Goal: Browse casually: Explore the website without a specific task or goal

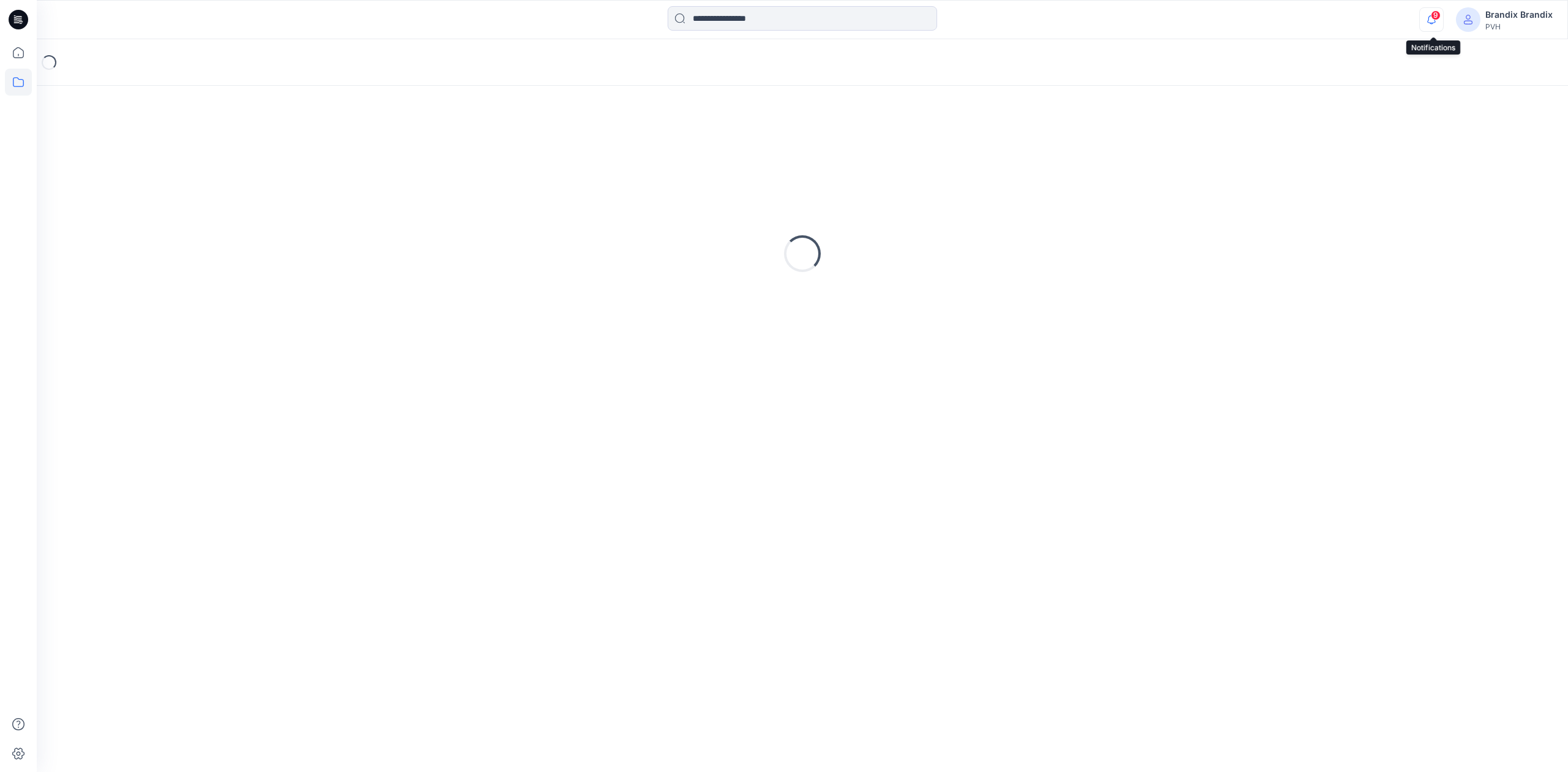
click at [1428, 11] on icon "button" at bounding box center [1431, 19] width 23 height 25
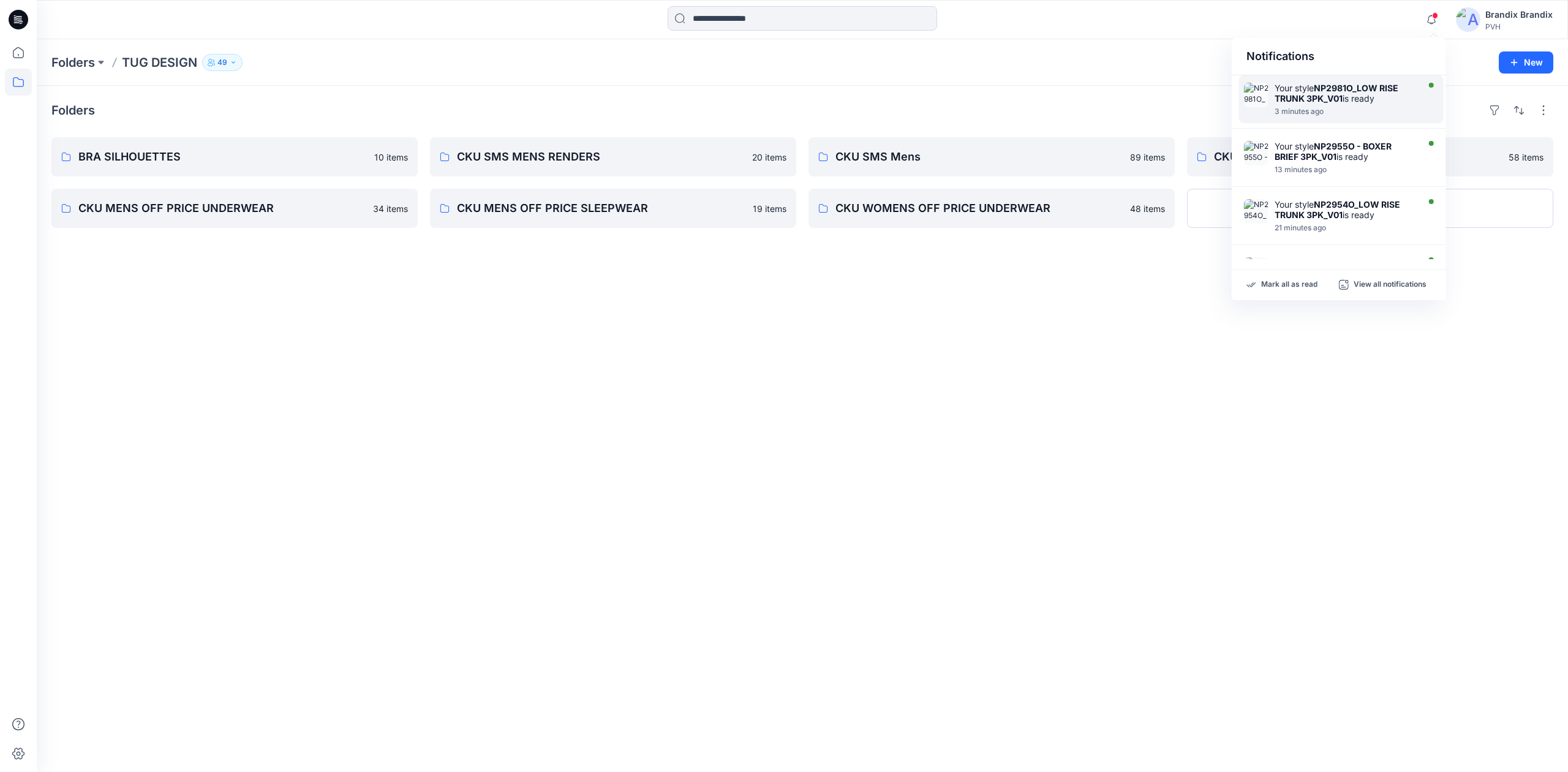
click at [1379, 104] on div at bounding box center [1345, 105] width 141 height 3
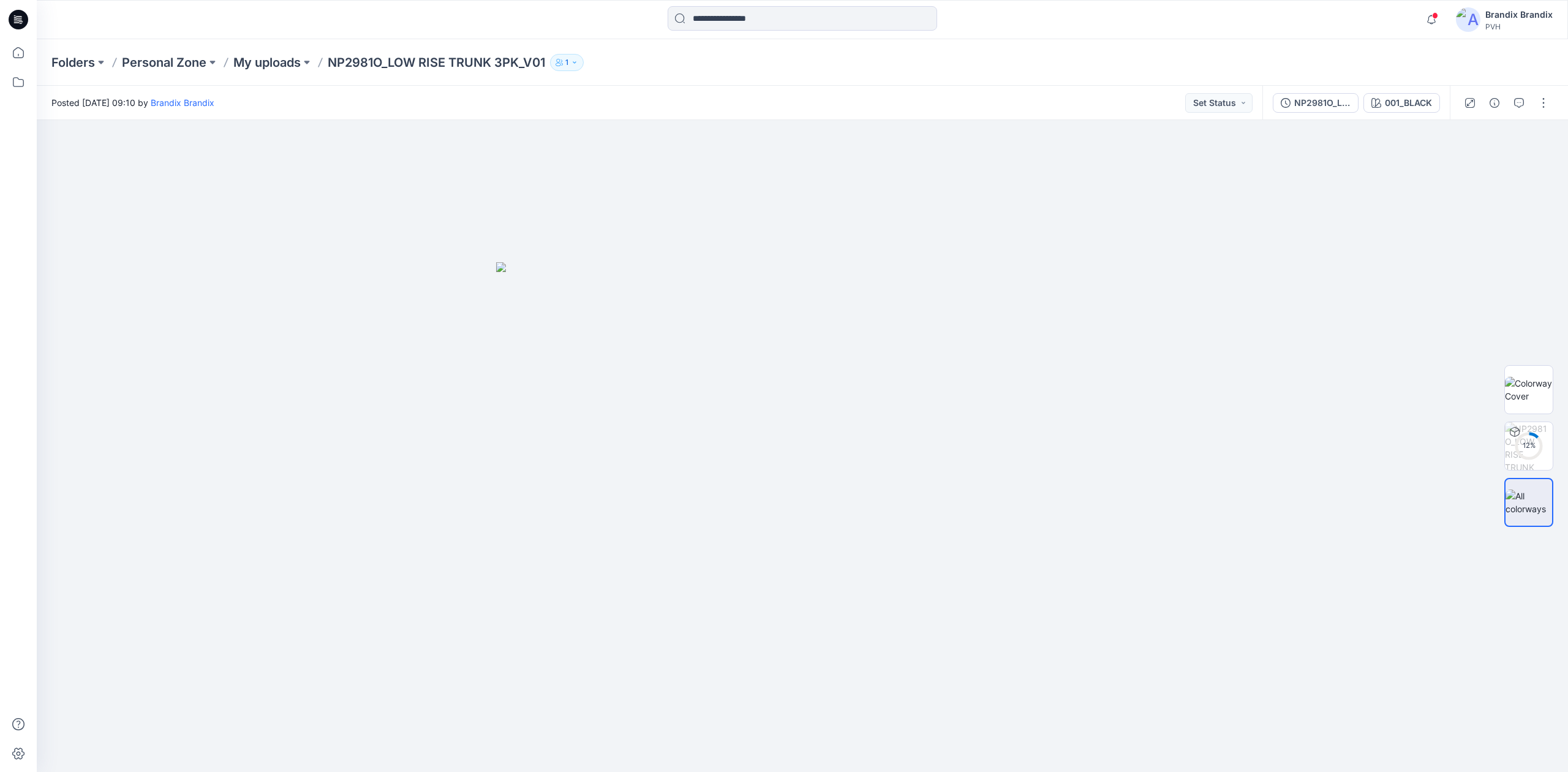
click at [12, 25] on icon at bounding box center [17, 19] width 19 height 19
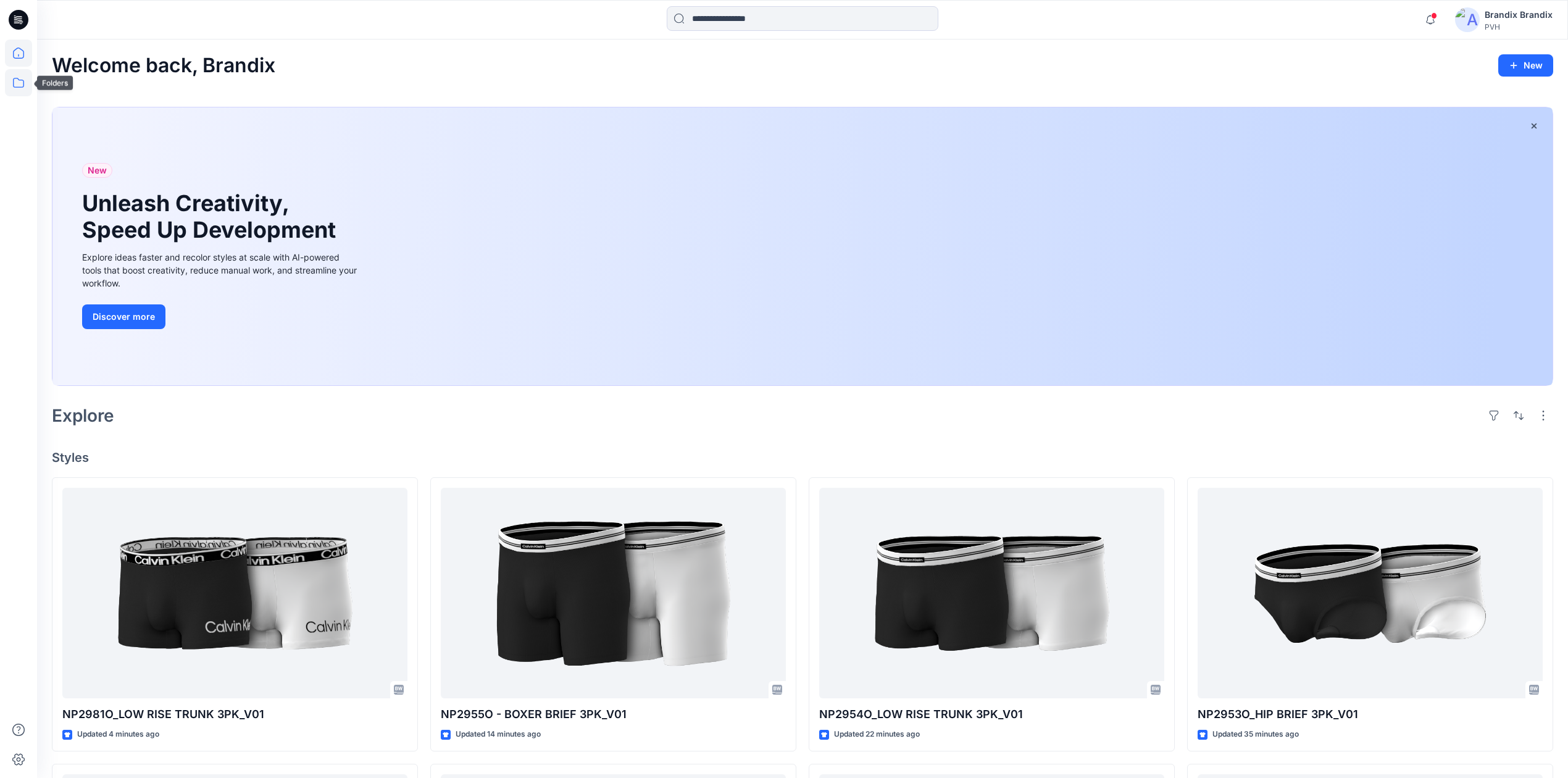
click at [23, 85] on icon at bounding box center [19, 83] width 11 height 10
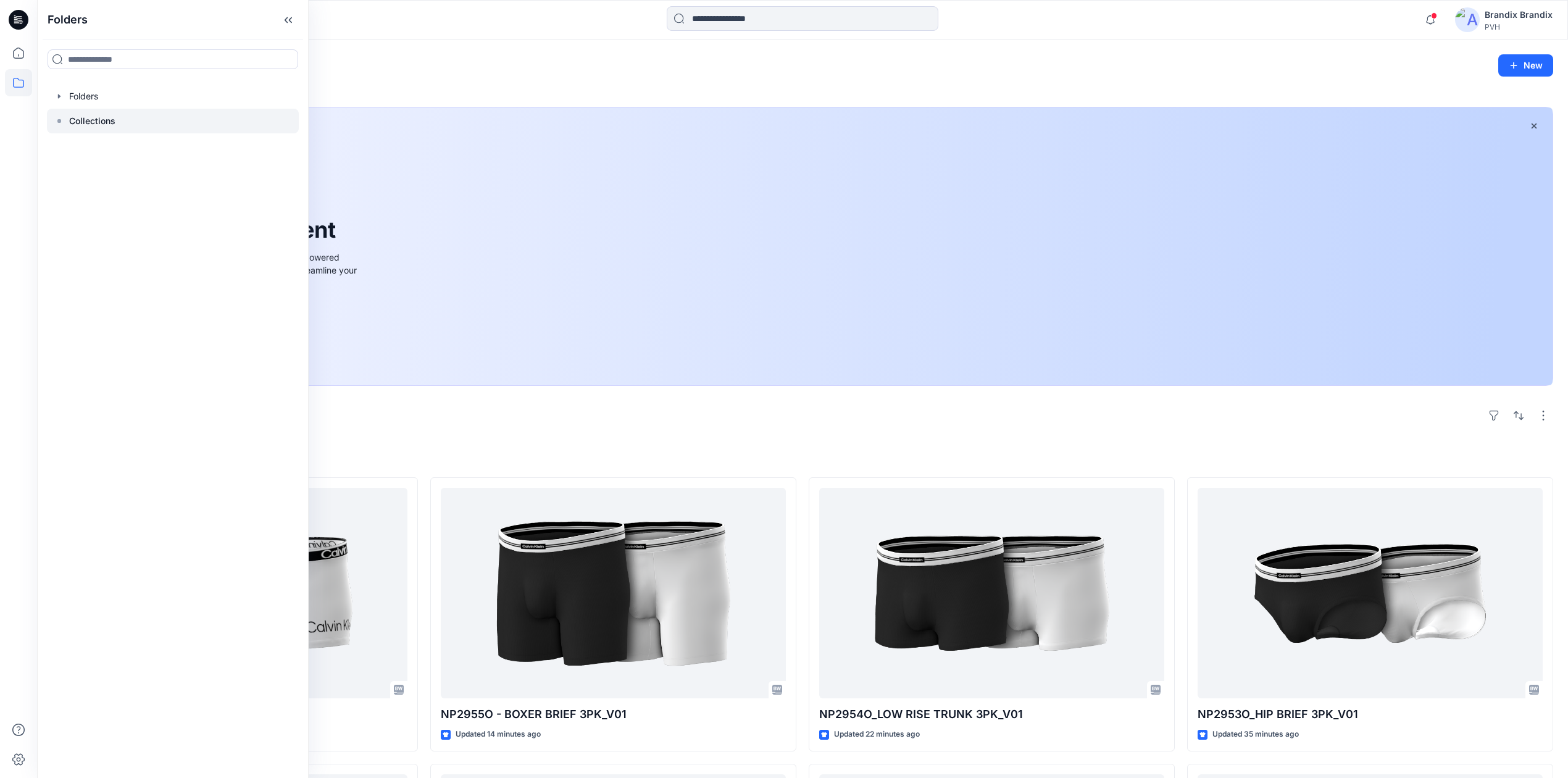
click at [85, 114] on p "Collections" at bounding box center [93, 121] width 46 height 15
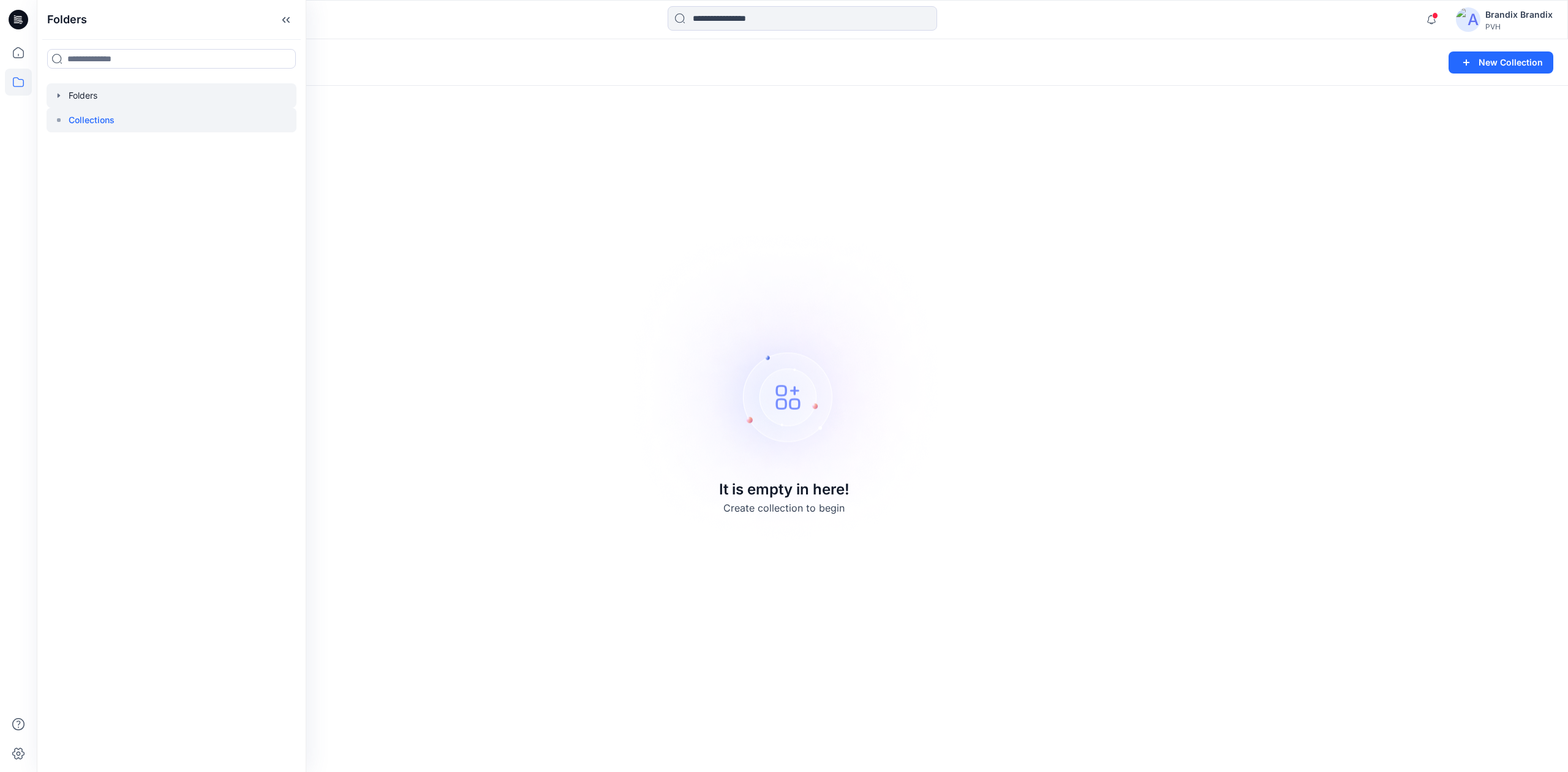
click at [81, 87] on div at bounding box center [172, 96] width 250 height 25
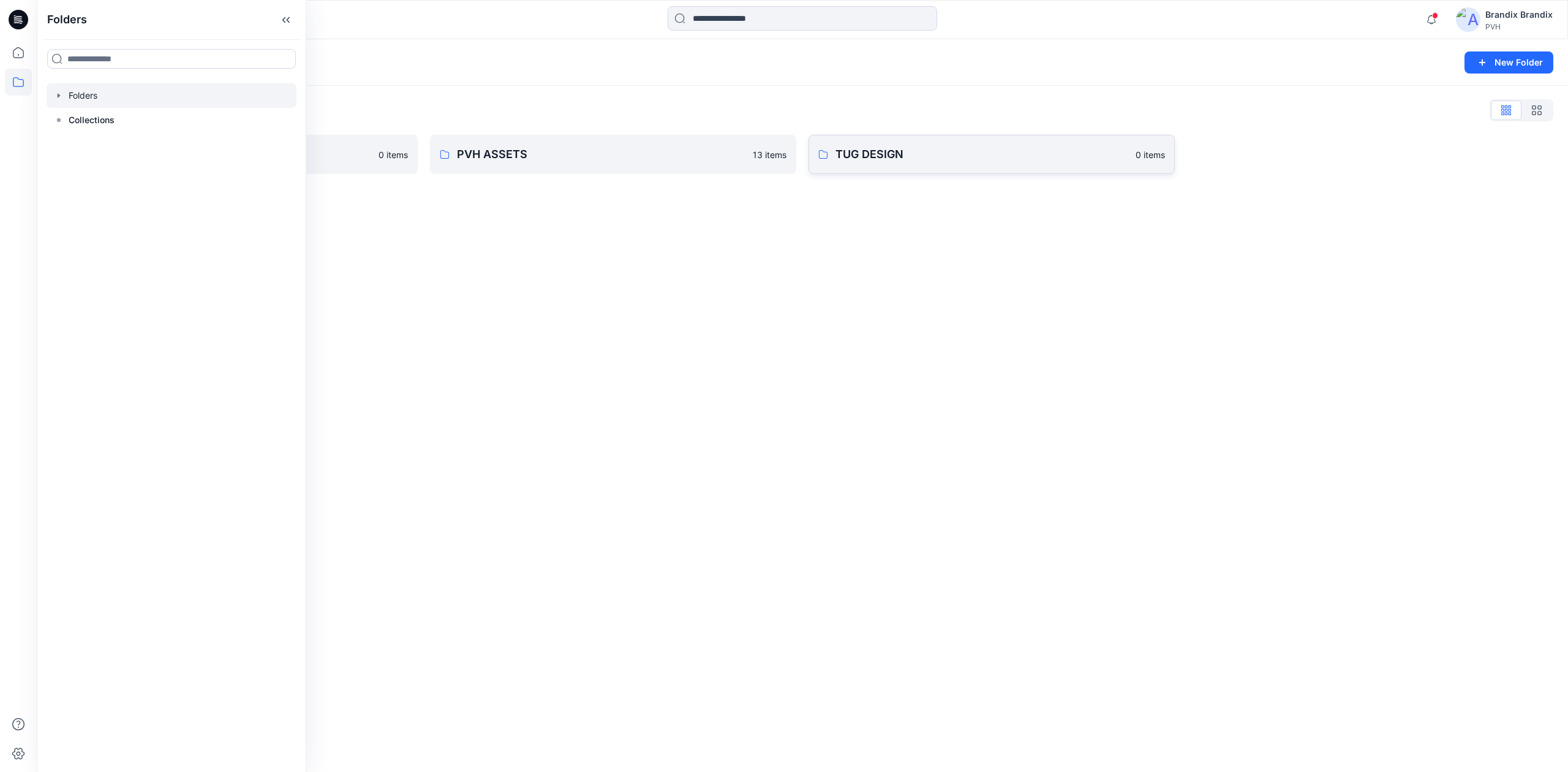
click at [859, 159] on p "TUG DESIGN" at bounding box center [981, 155] width 292 height 17
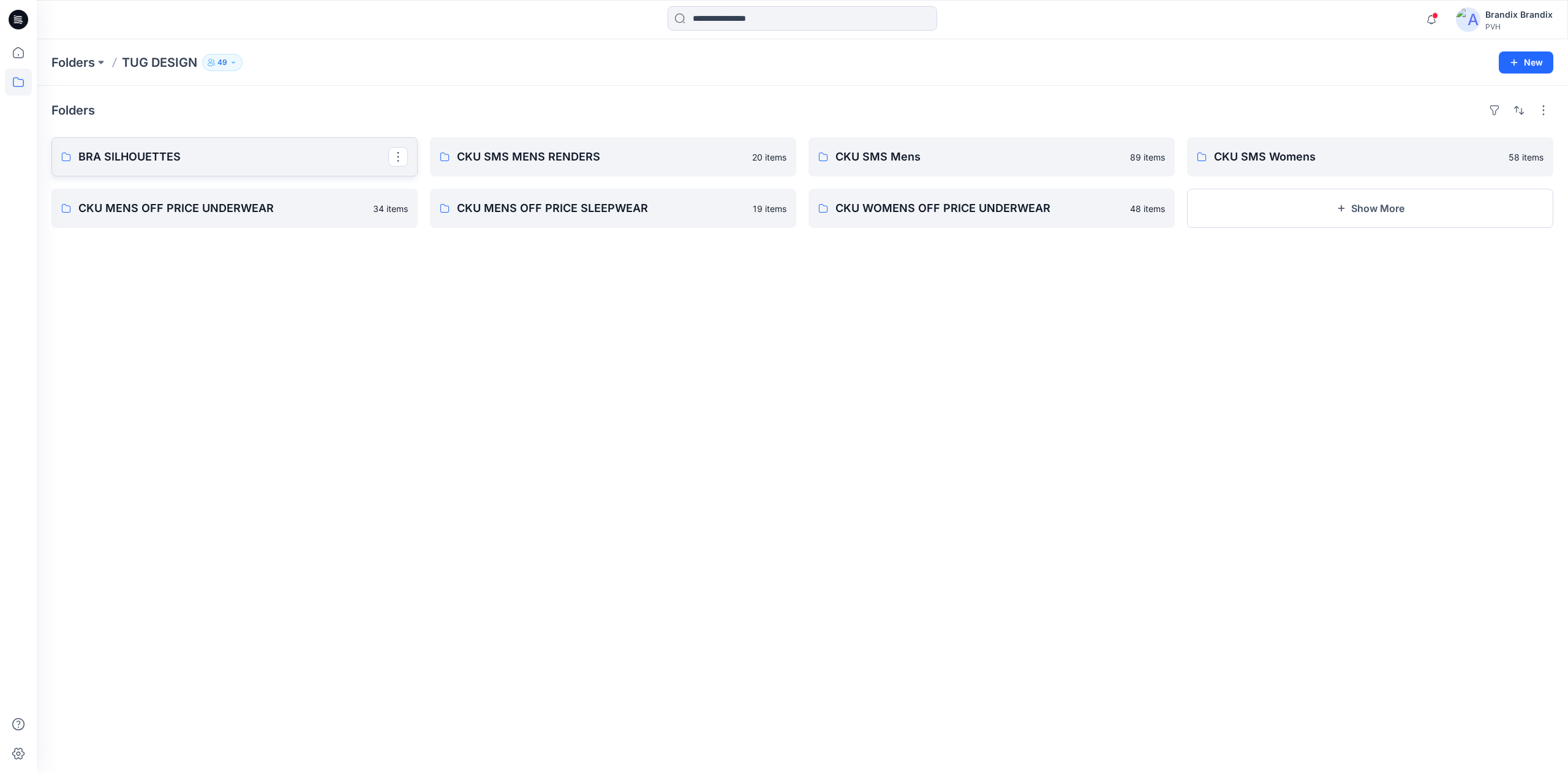
click at [223, 163] on p "BRA SILHOUETTES" at bounding box center [233, 156] width 310 height 17
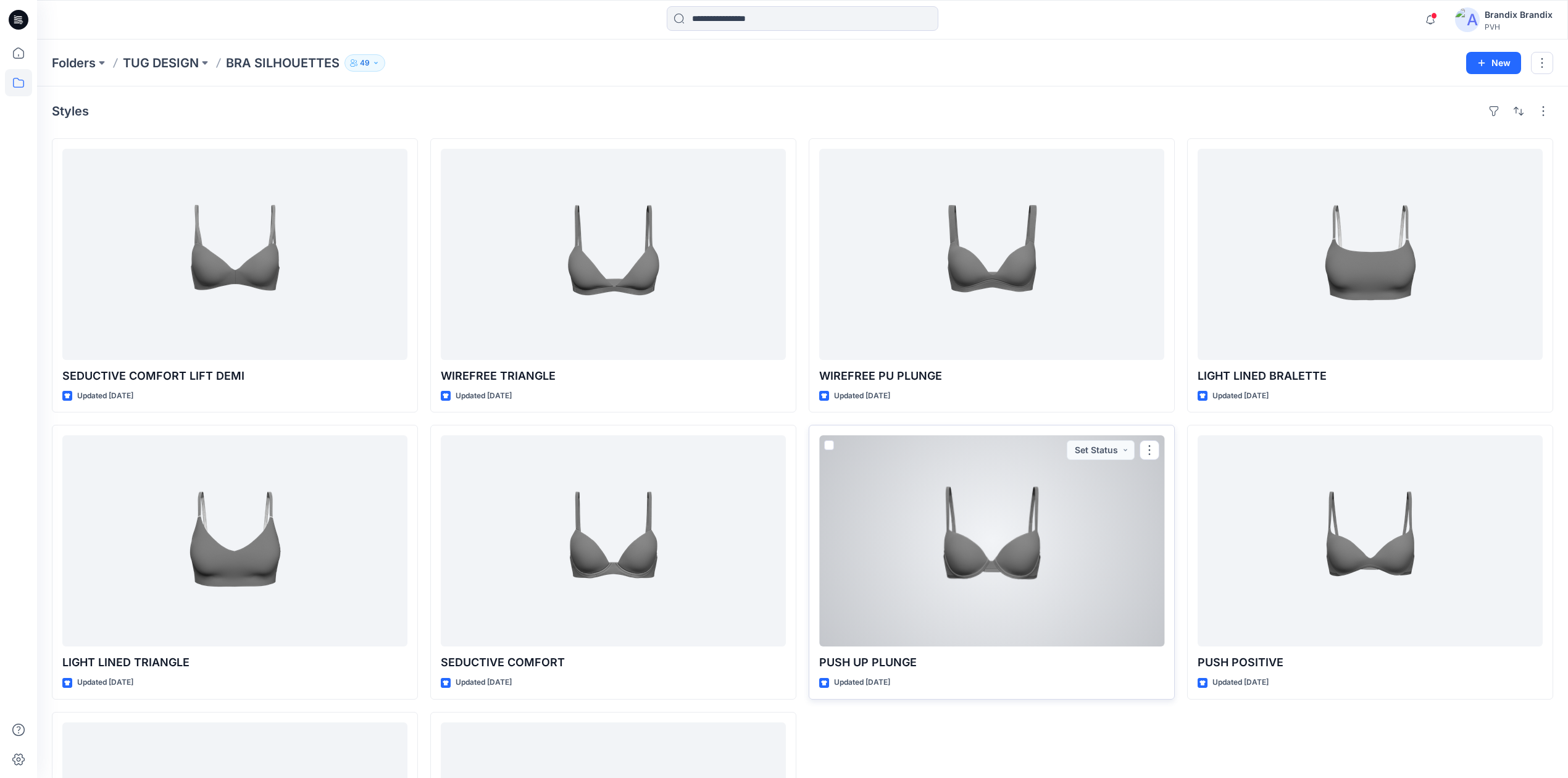
click at [961, 537] on div at bounding box center [992, 542] width 345 height 211
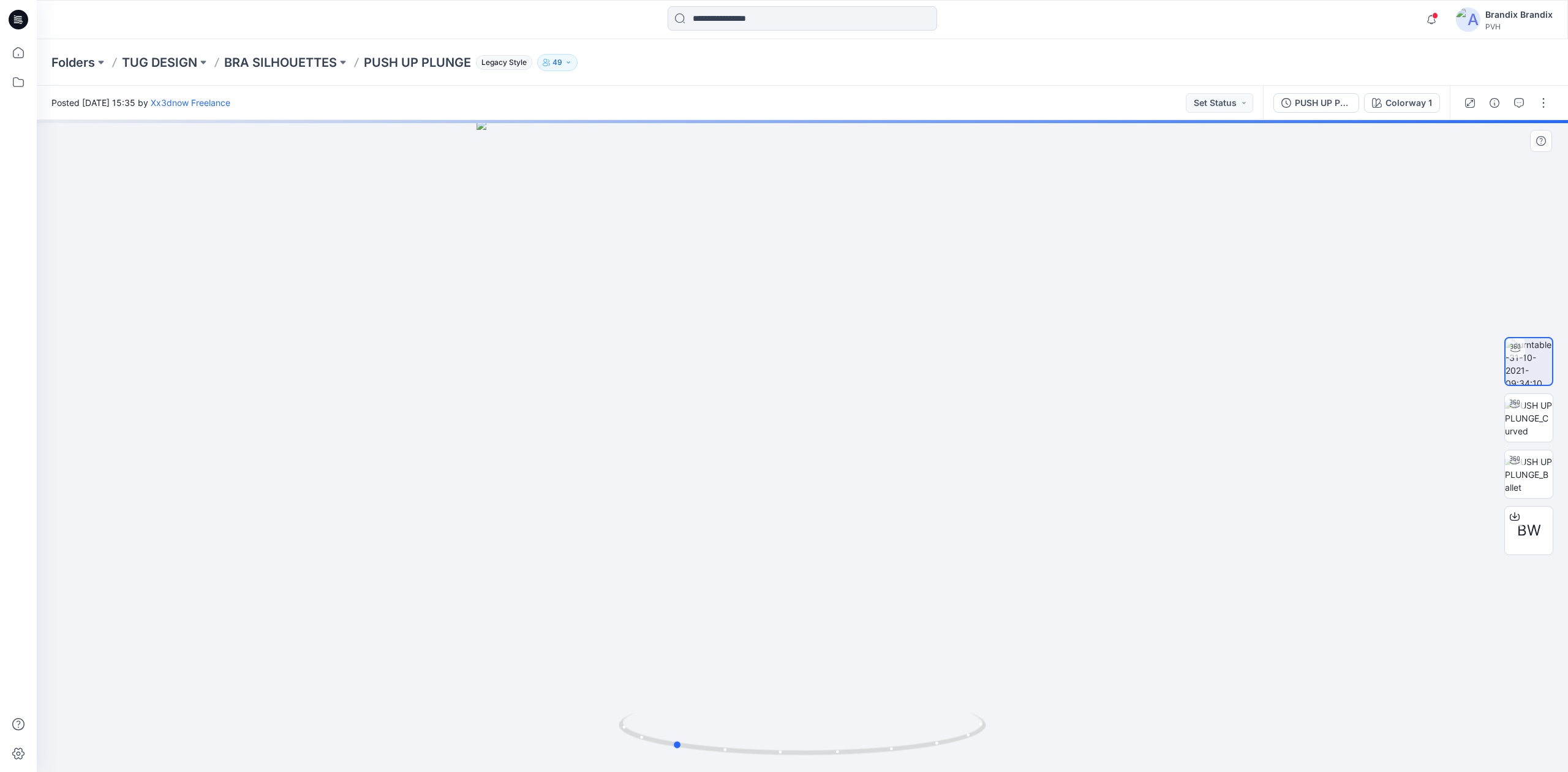
drag, startPoint x: 870, startPoint y: 564, endPoint x: 740, endPoint y: 574, distance: 130.4
click at [740, 574] on div at bounding box center [802, 446] width 1531 height 652
